Goal: Find specific page/section: Find specific page/section

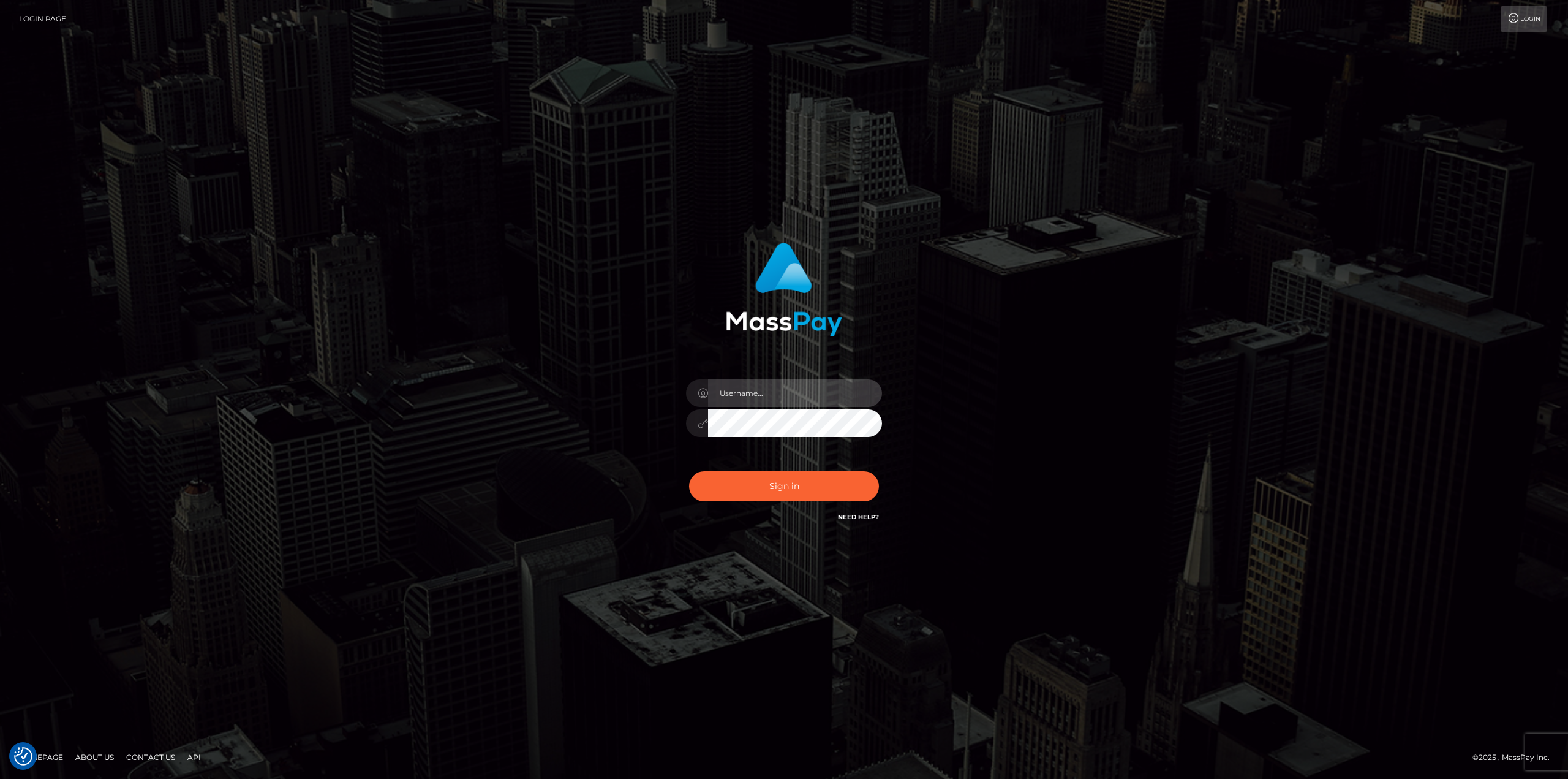
click at [771, 393] on input "text" at bounding box center [794, 393] width 174 height 27
type input "Ahmed"
click at [809, 482] on button "Sign in" at bounding box center [784, 486] width 190 height 30
drag, startPoint x: 778, startPoint y: 391, endPoint x: 780, endPoint y: 403, distance: 12.2
click at [779, 391] on input "text" at bounding box center [794, 393] width 174 height 27
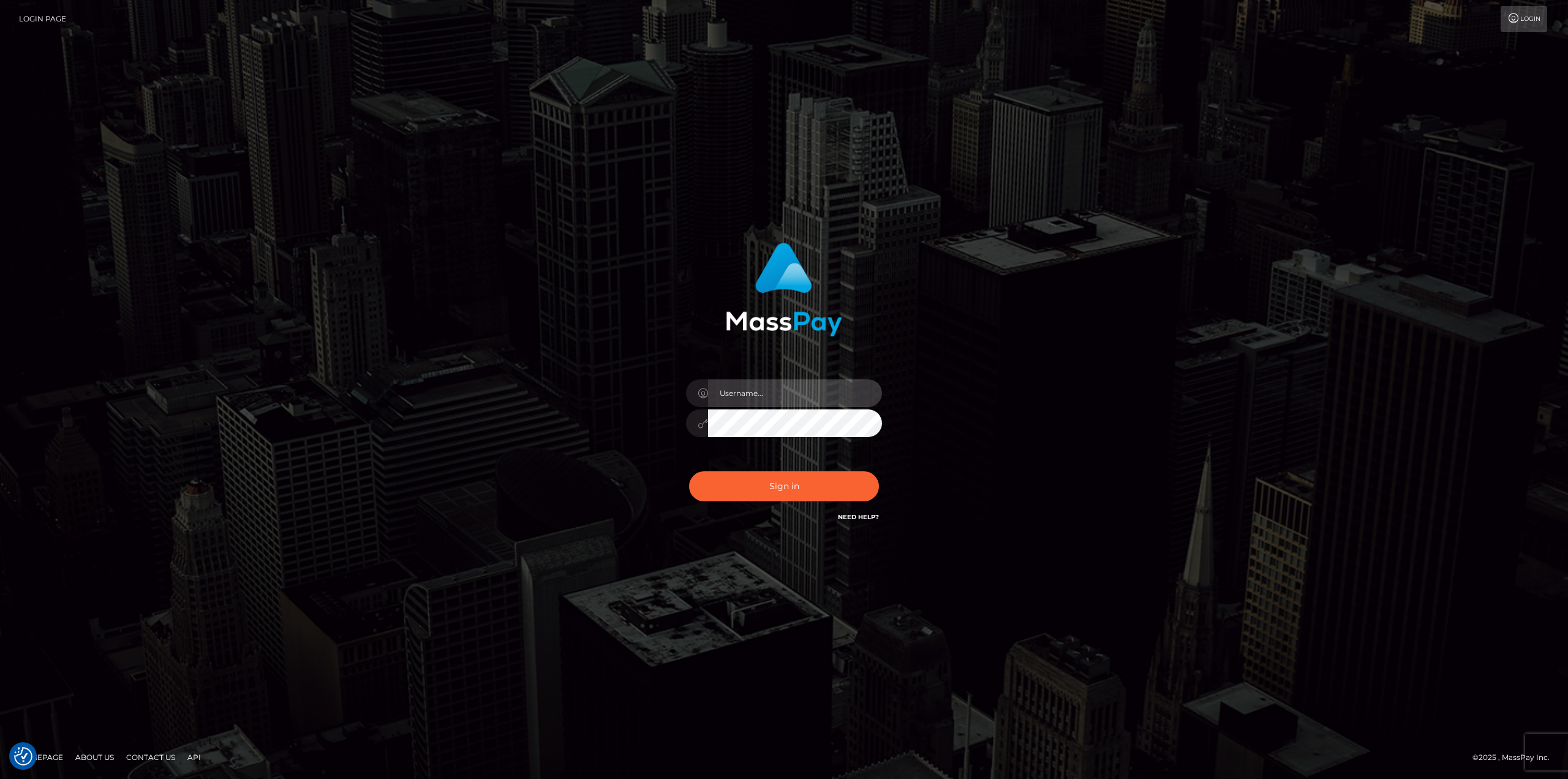
type input "[PERSON_NAME]"
click at [786, 485] on button "Sign in" at bounding box center [784, 486] width 190 height 30
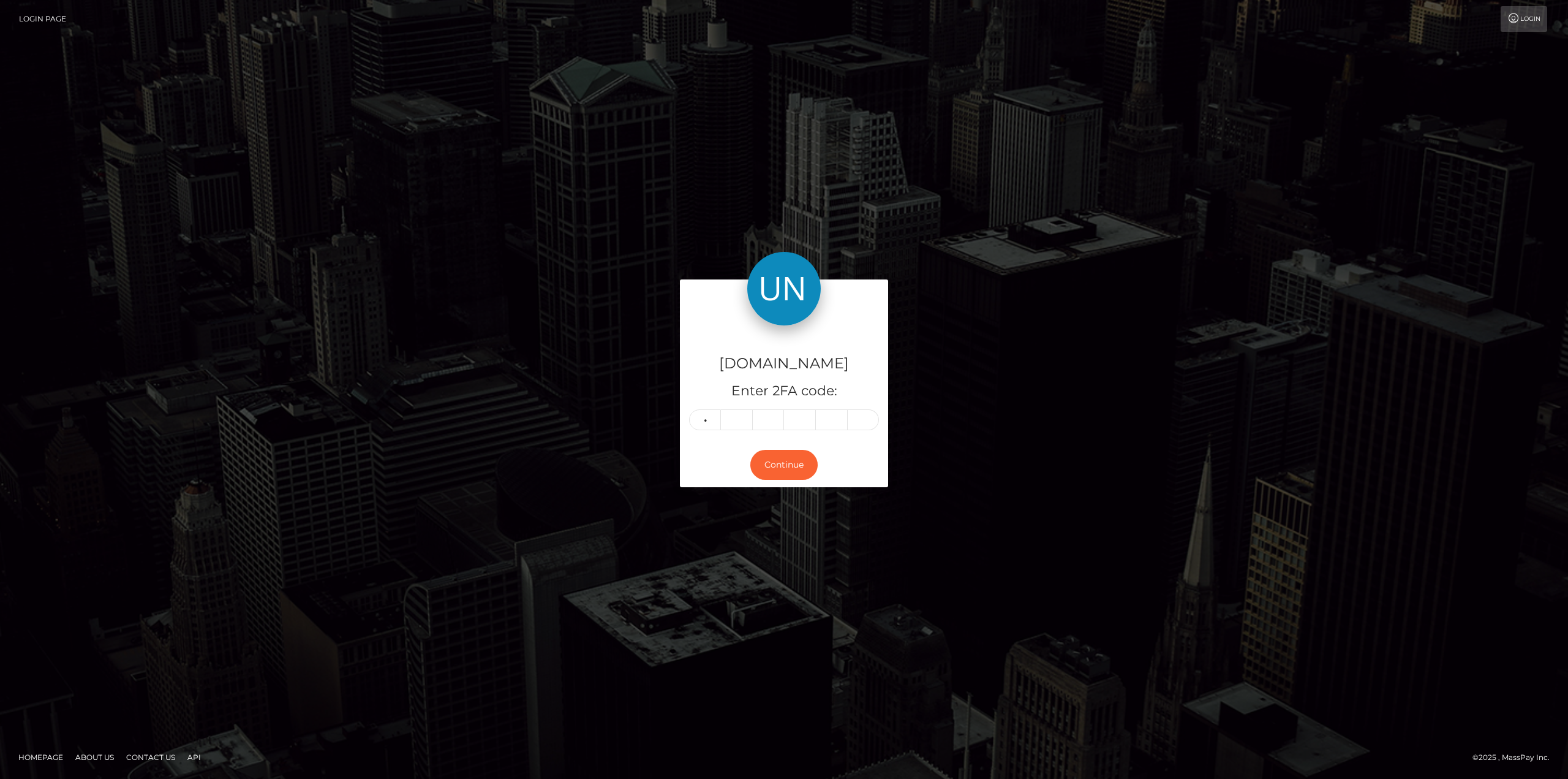
type input "8"
type input "2"
type input "6"
type input "9"
type input "7"
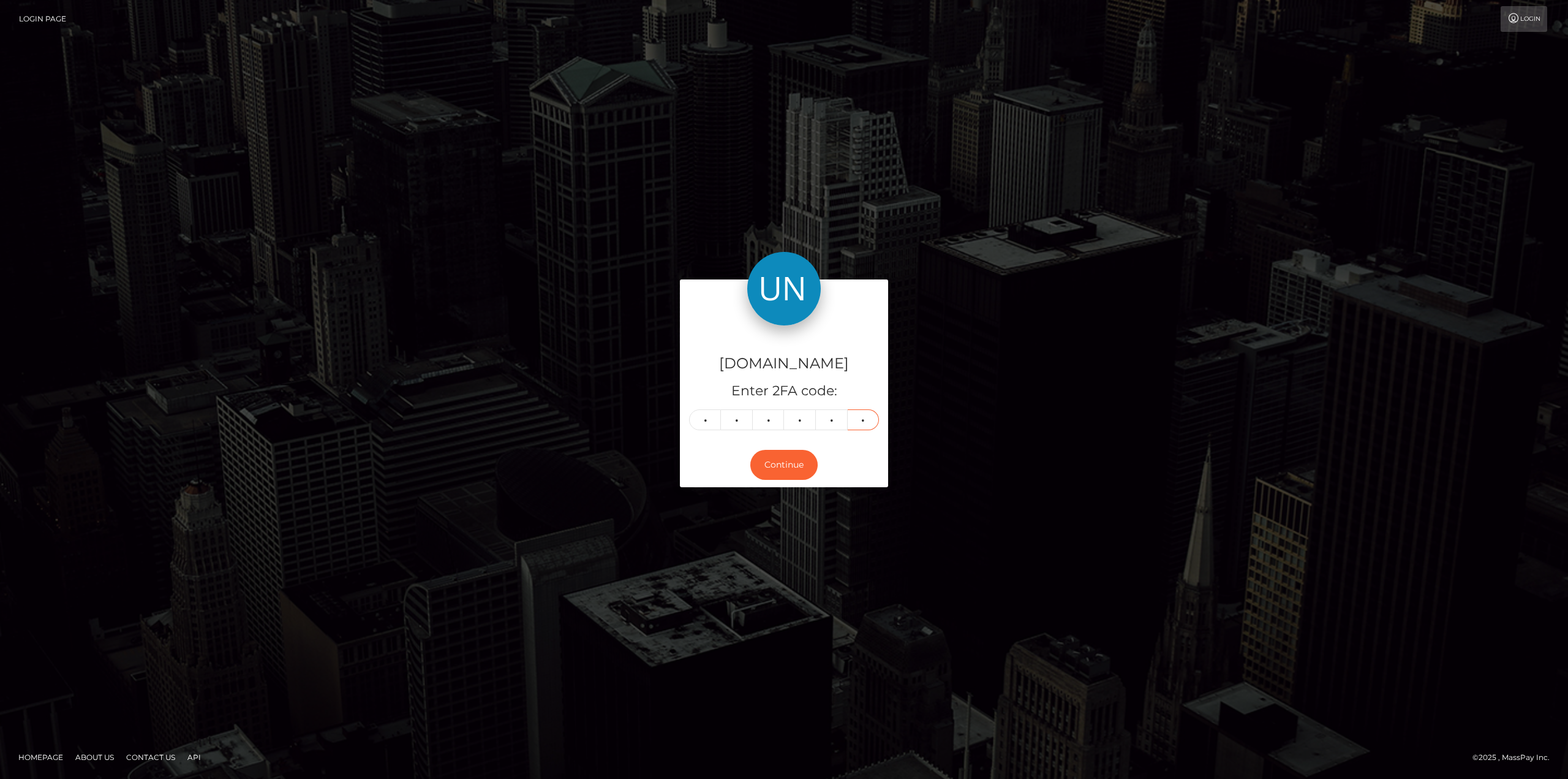
type input "3"
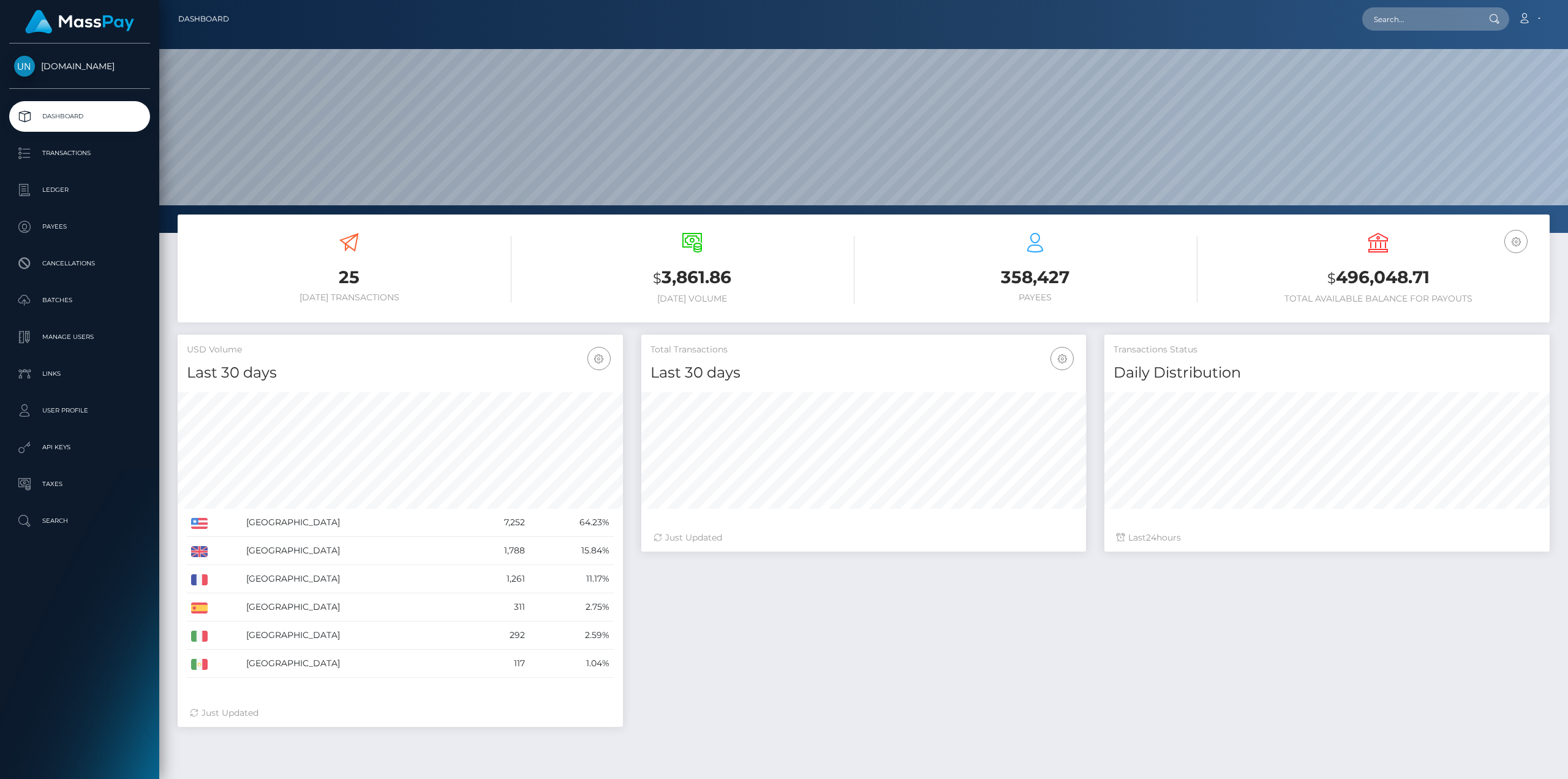
scroll to position [217, 445]
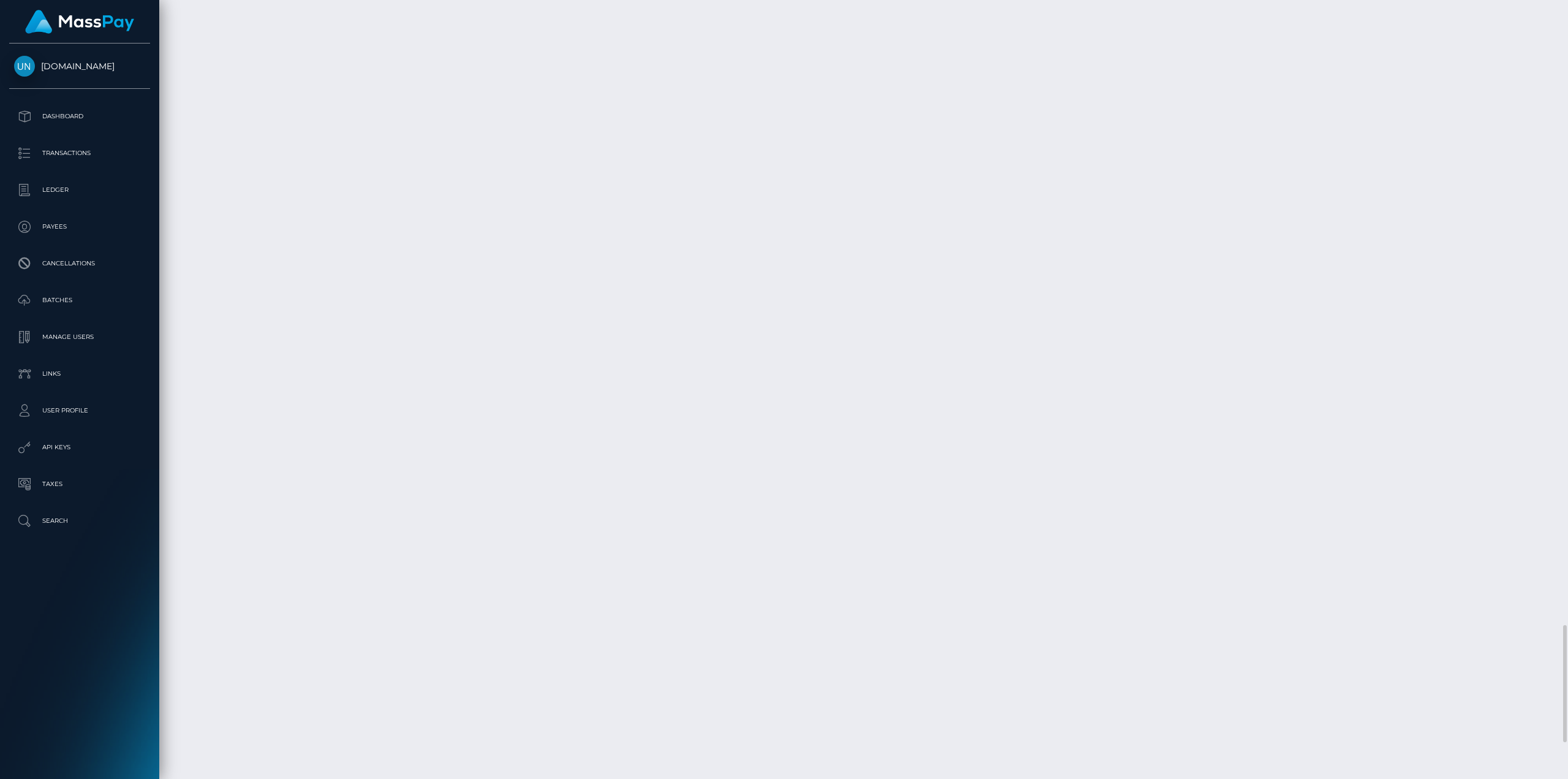
scroll to position [3738, 0]
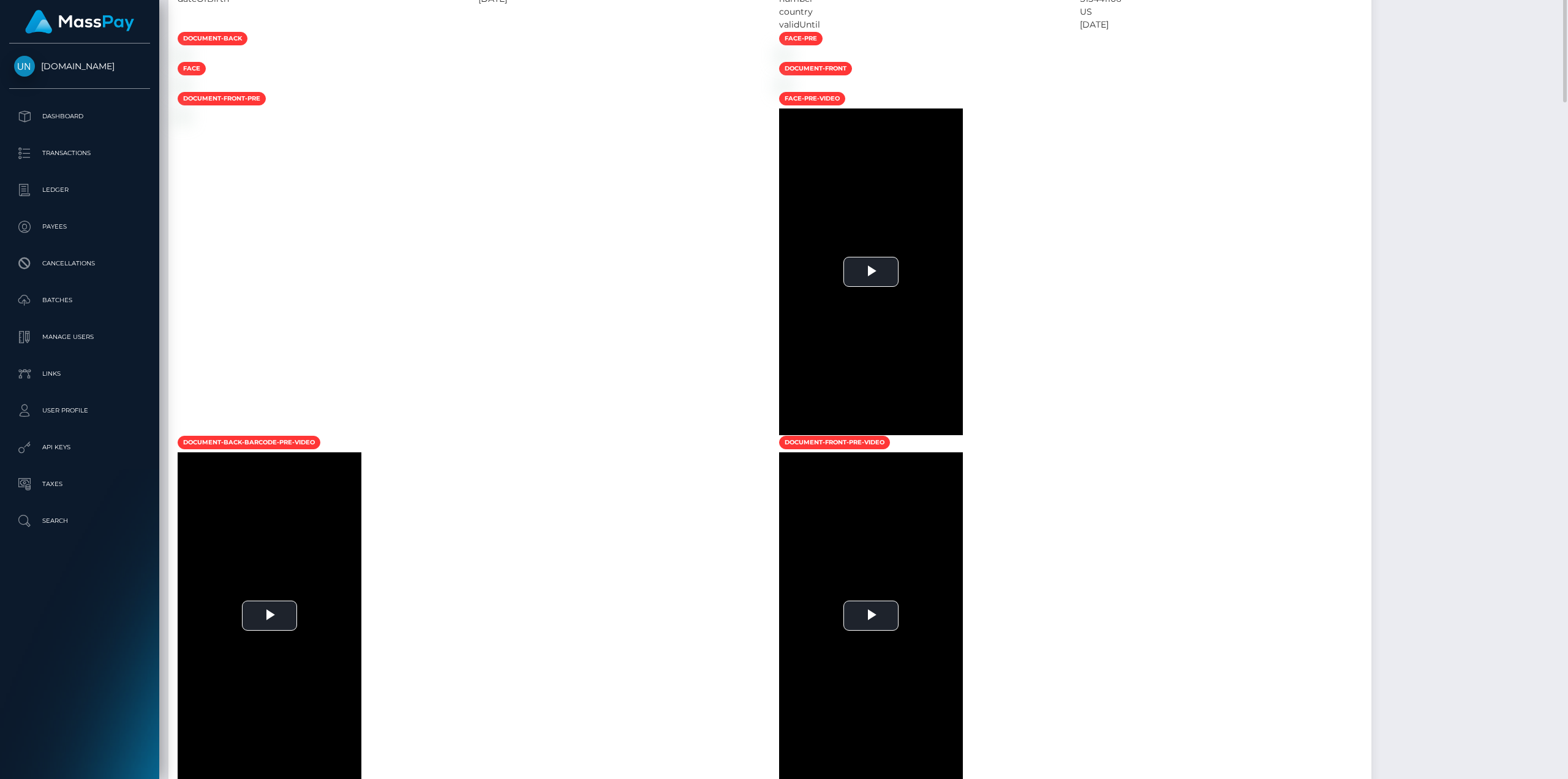
scroll to position [184, 0]
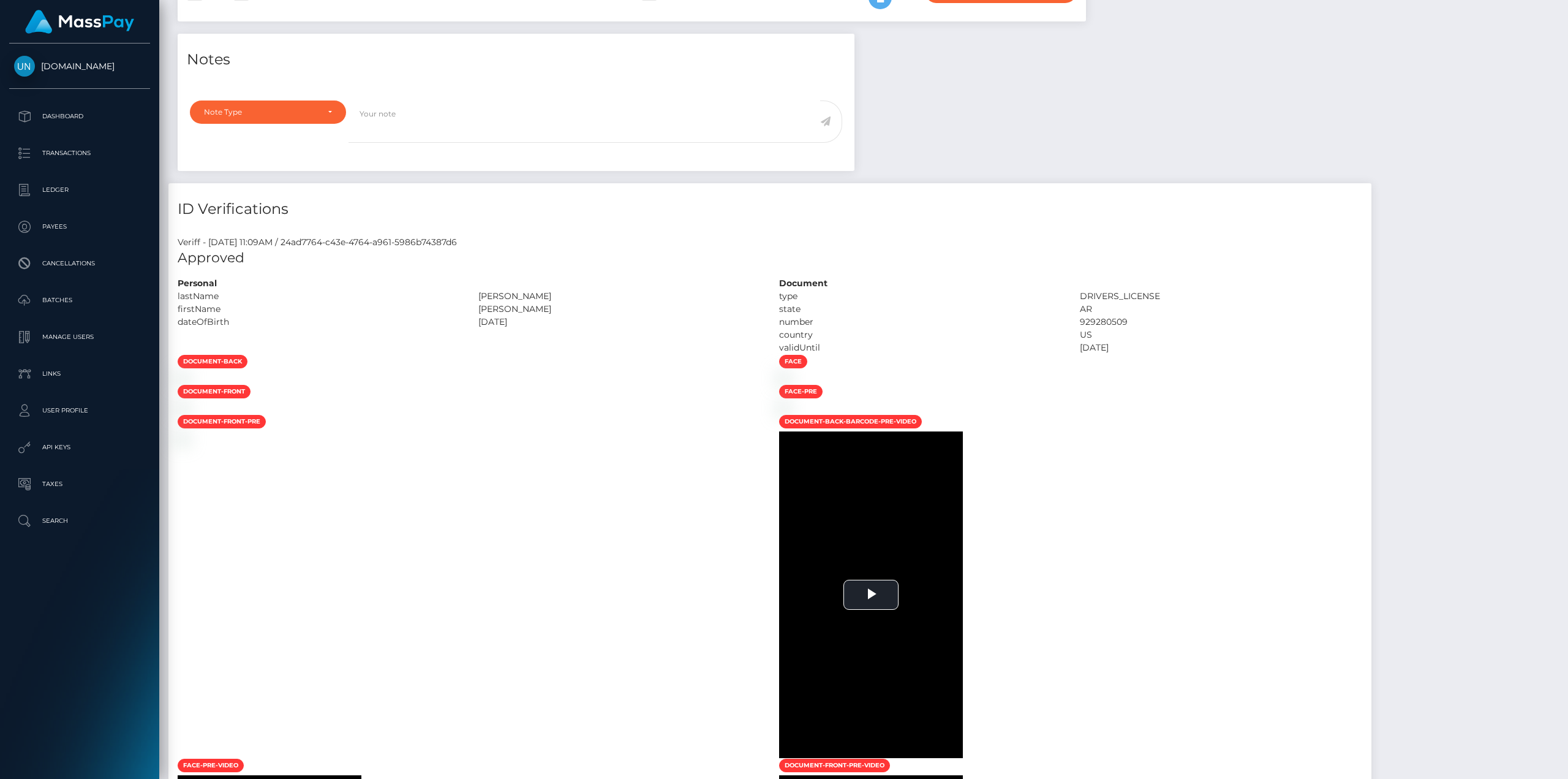
scroll to position [490, 0]
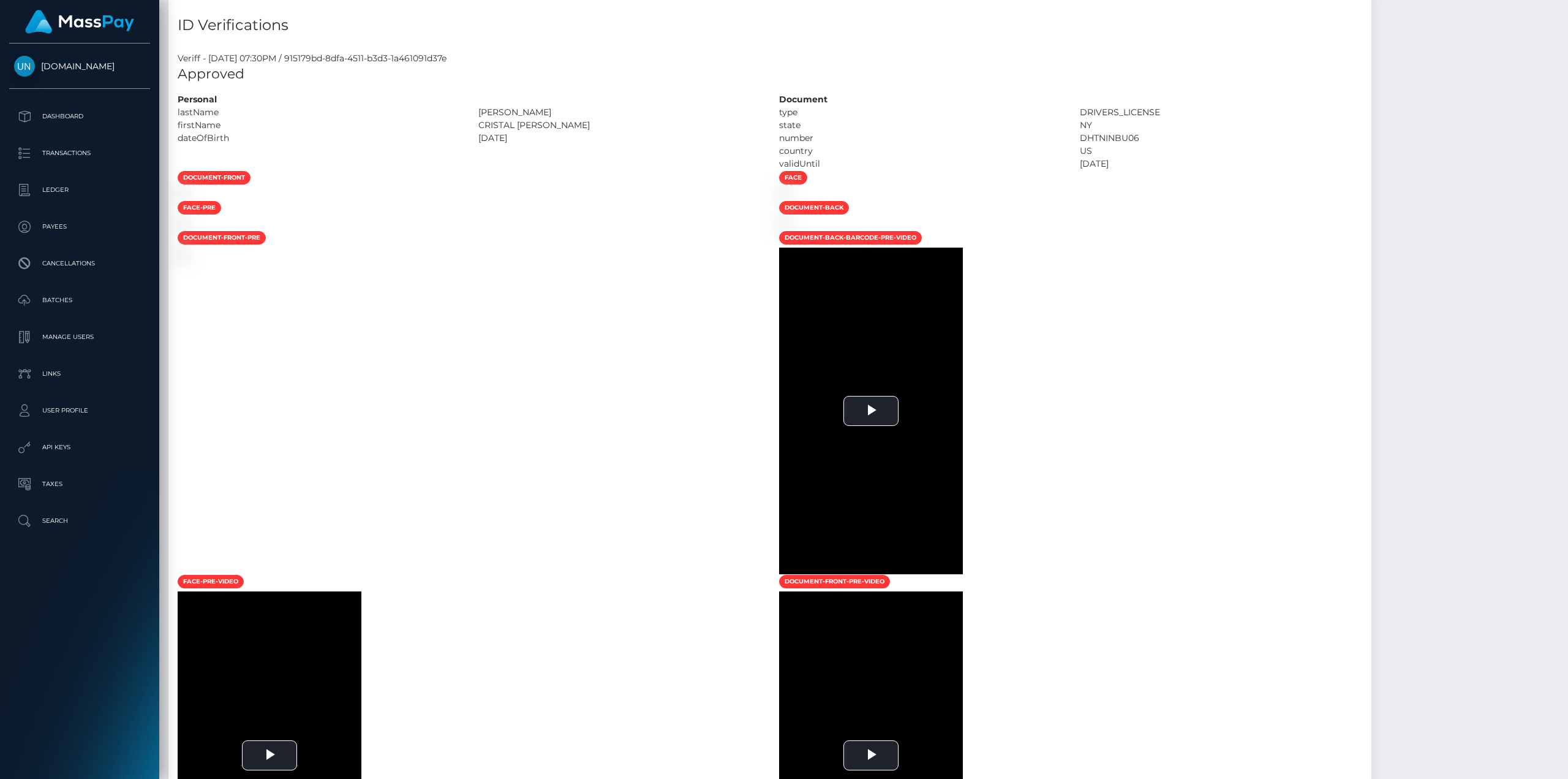
scroll to position [122, 0]
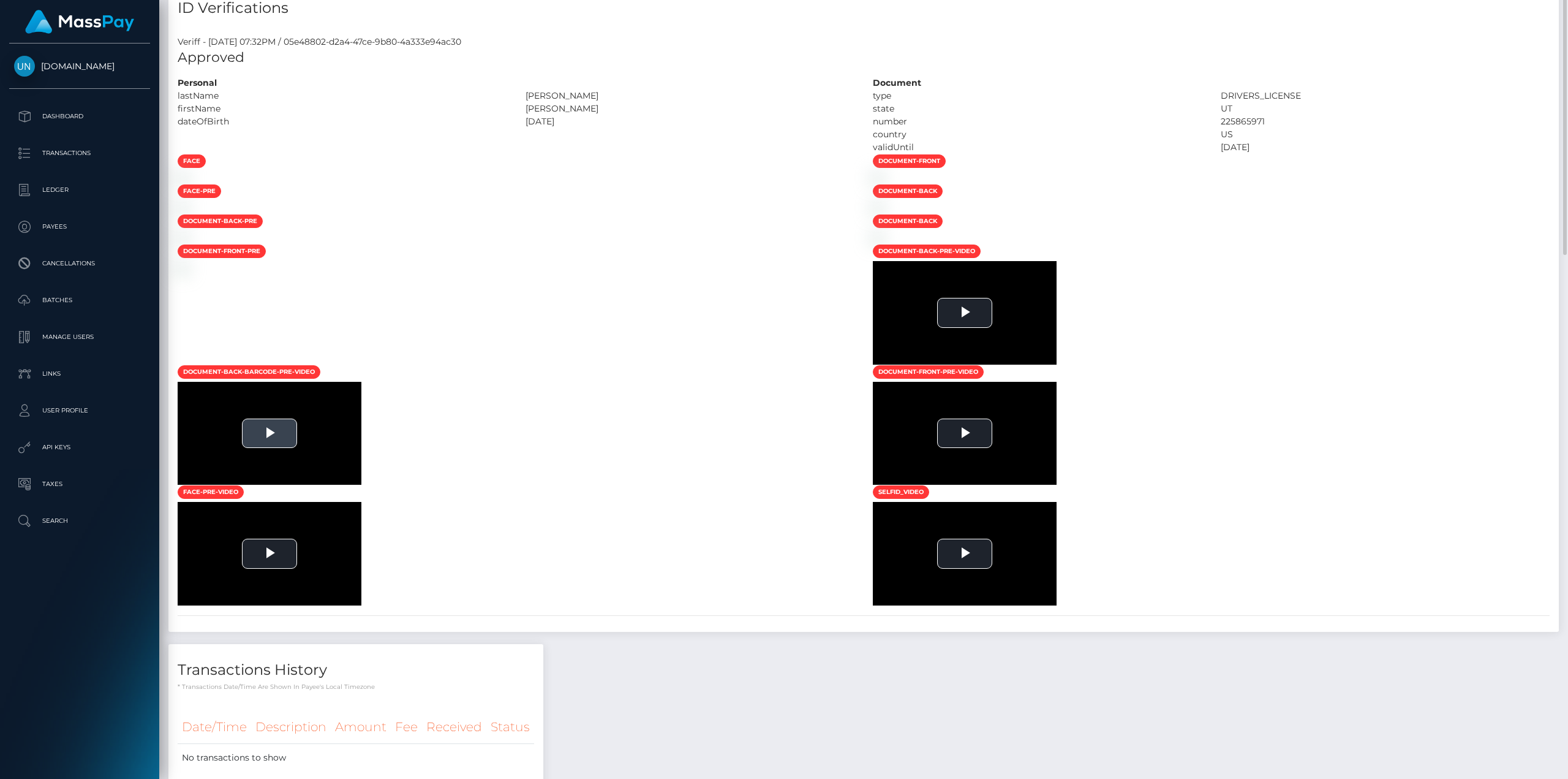
scroll to position [490, 0]
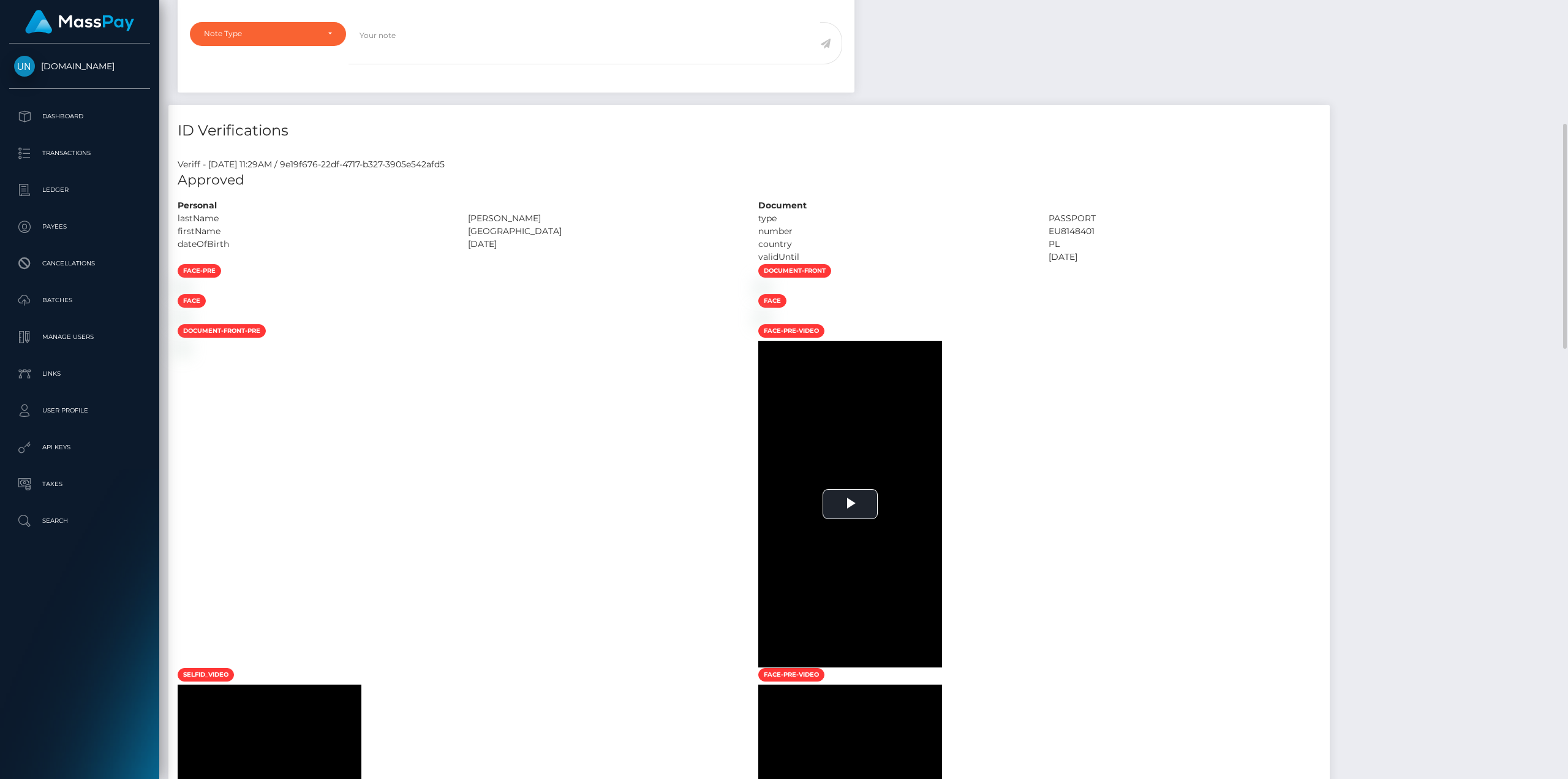
scroll to position [62, 0]
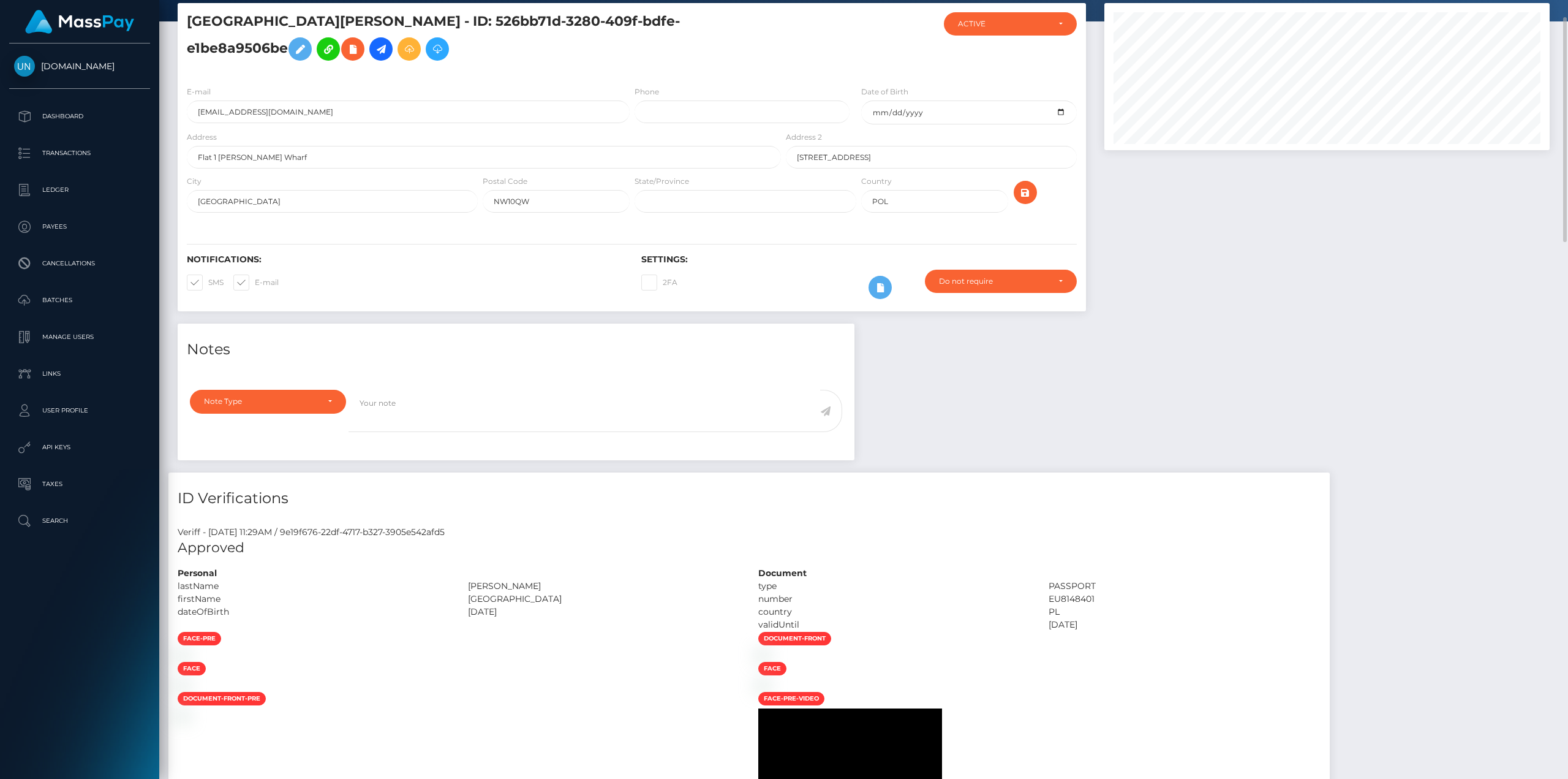
drag, startPoint x: 405, startPoint y: 371, endPoint x: 462, endPoint y: 395, distance: 61.8
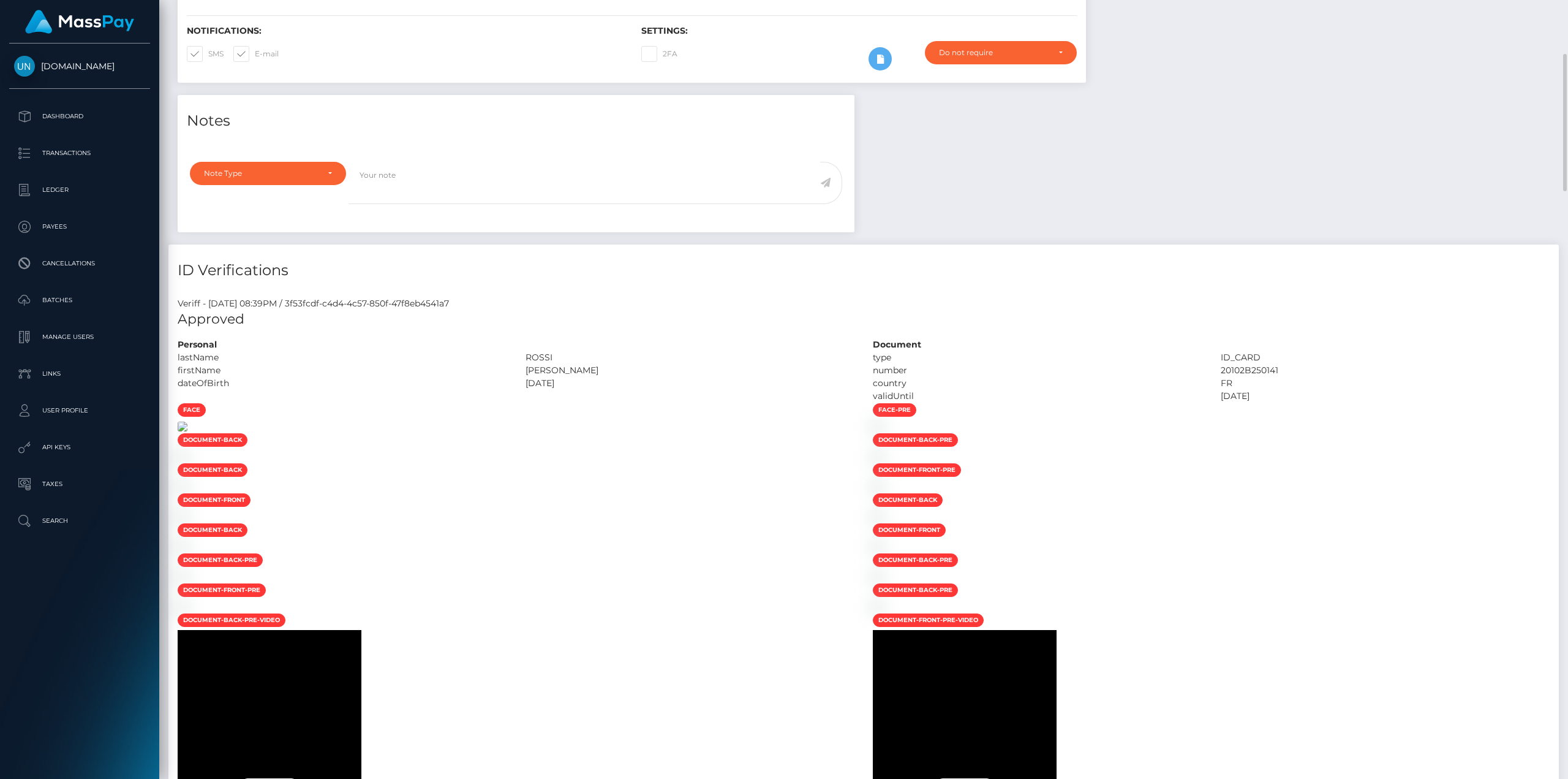
scroll to position [368, 0]
